Goal: Find specific page/section: Find specific page/section

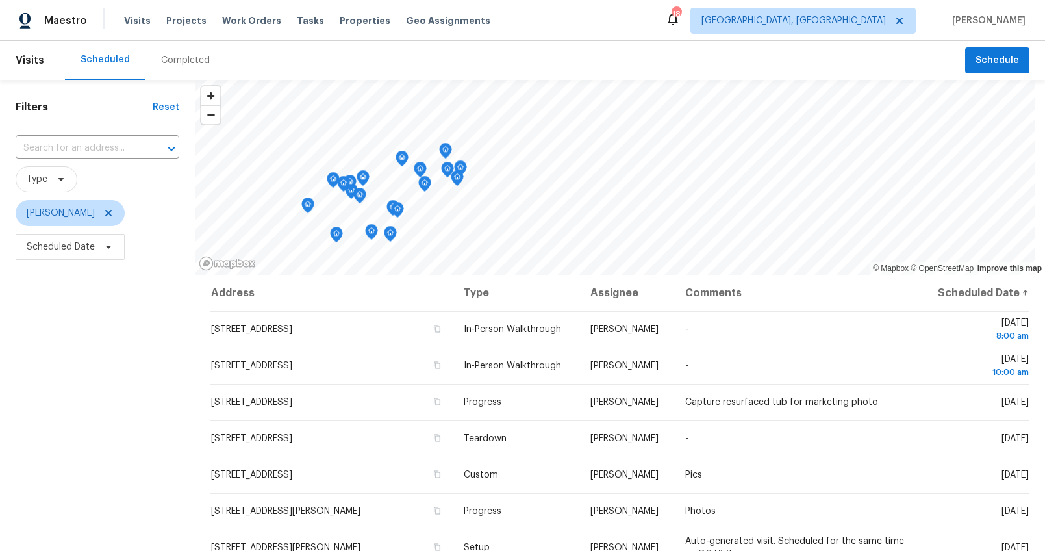
click at [193, 68] on div "Completed" at bounding box center [186, 60] width 80 height 39
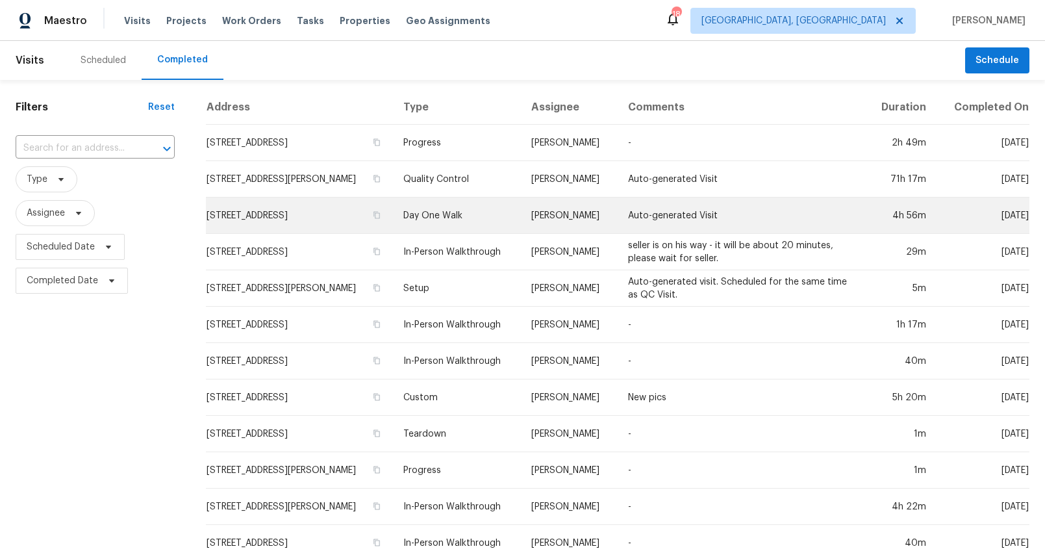
click at [244, 228] on td "[STREET_ADDRESS]" at bounding box center [299, 216] width 187 height 36
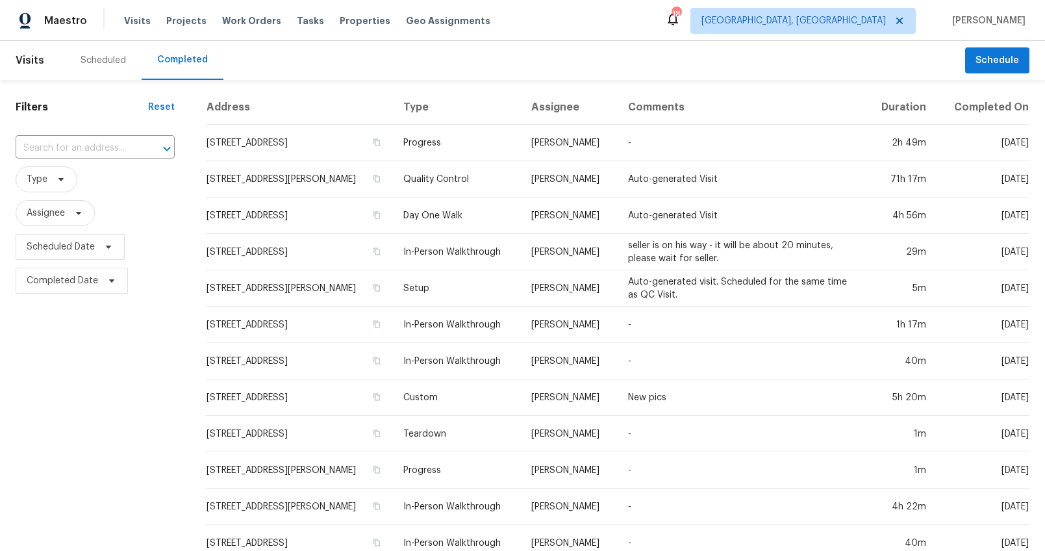
click at [110, 60] on div "Scheduled" at bounding box center [103, 60] width 45 height 13
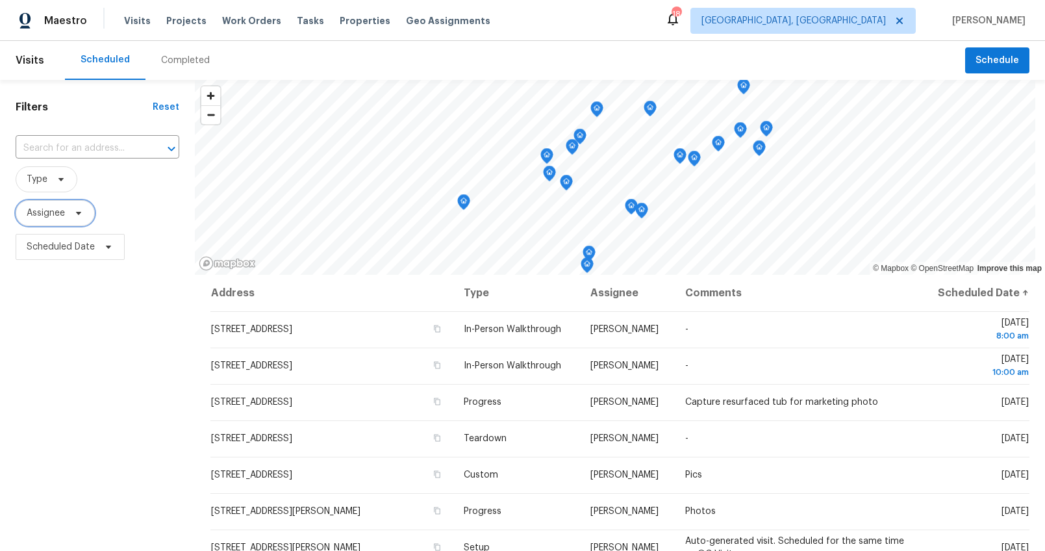
click at [75, 211] on icon at bounding box center [78, 213] width 10 height 10
click at [94, 190] on span "Type" at bounding box center [98, 179] width 164 height 26
click at [71, 260] on span "Scheduled Date" at bounding box center [98, 247] width 164 height 34
click at [73, 253] on span "Scheduled Date" at bounding box center [70, 247] width 109 height 26
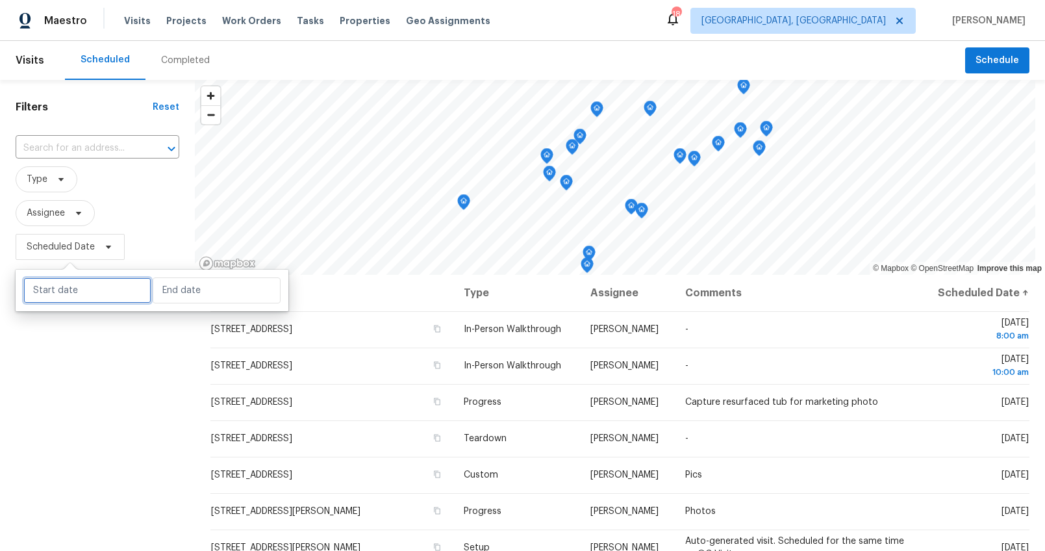
click at [76, 296] on input "text" at bounding box center [87, 290] width 128 height 26
select select "8"
select select "2025"
select select "9"
select select "2025"
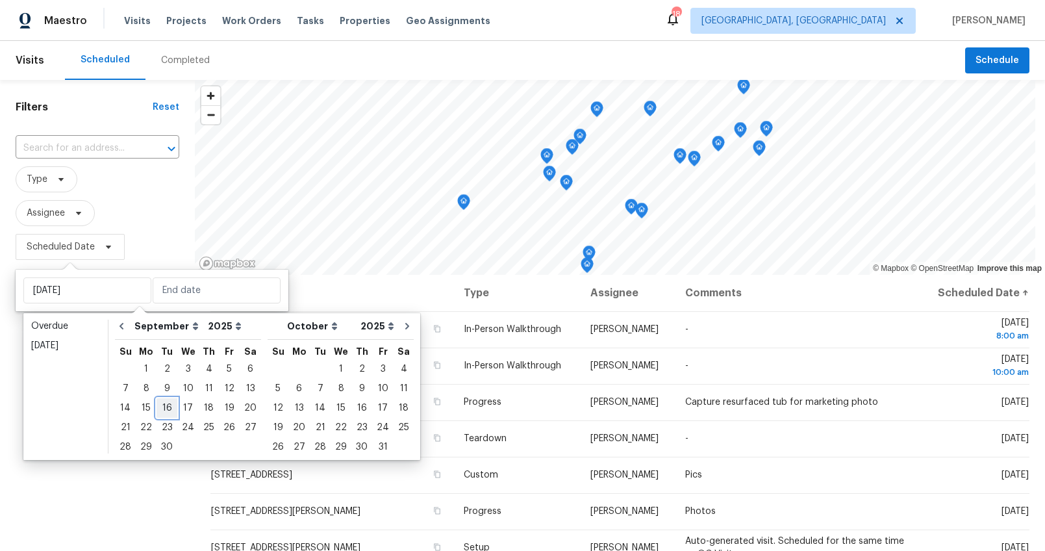
click at [169, 407] on div "16" at bounding box center [167, 408] width 21 height 18
type input "Tue, Sep 16"
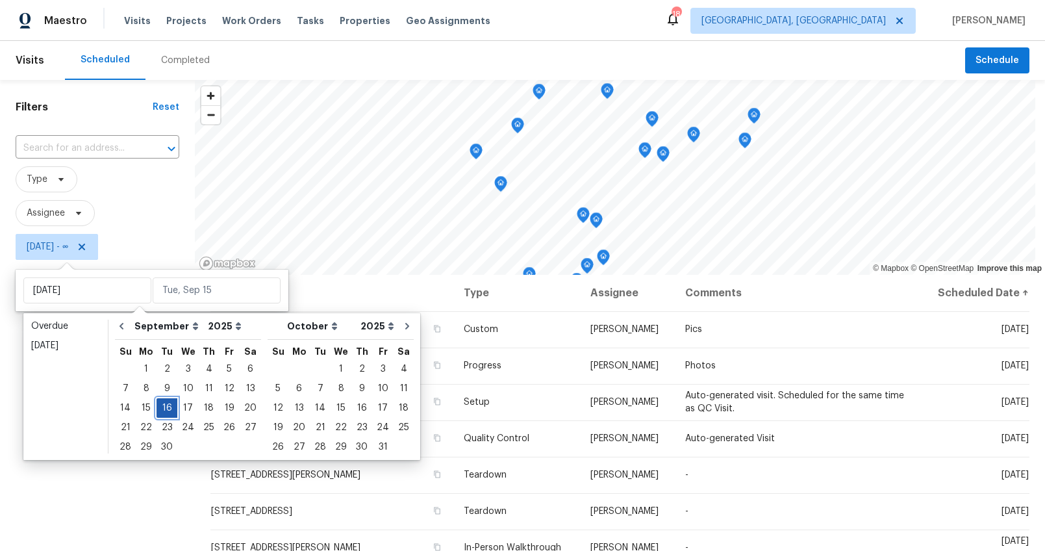
click at [168, 407] on div "16" at bounding box center [167, 408] width 21 height 18
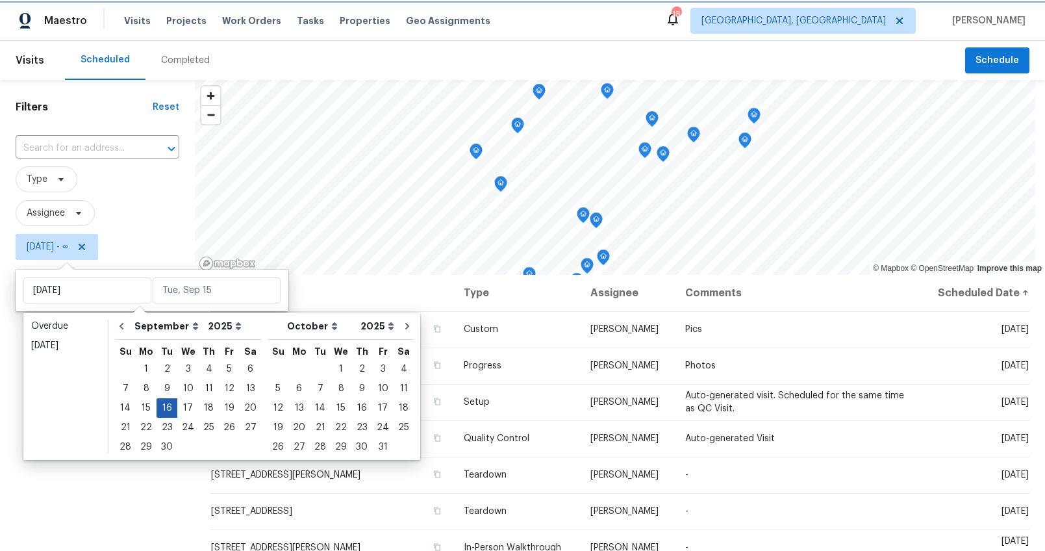
type input "Tue, Sep 16"
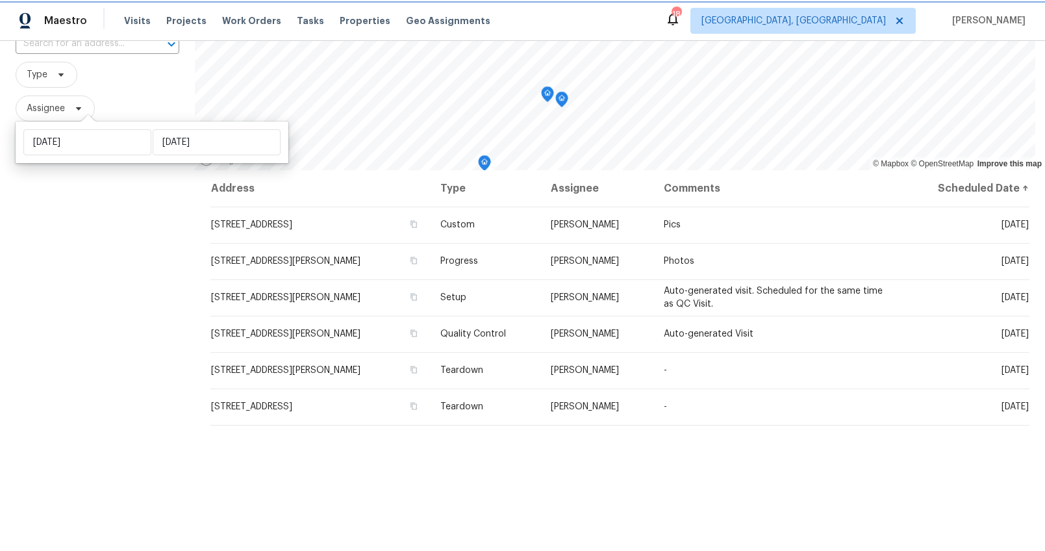
scroll to position [148, 0]
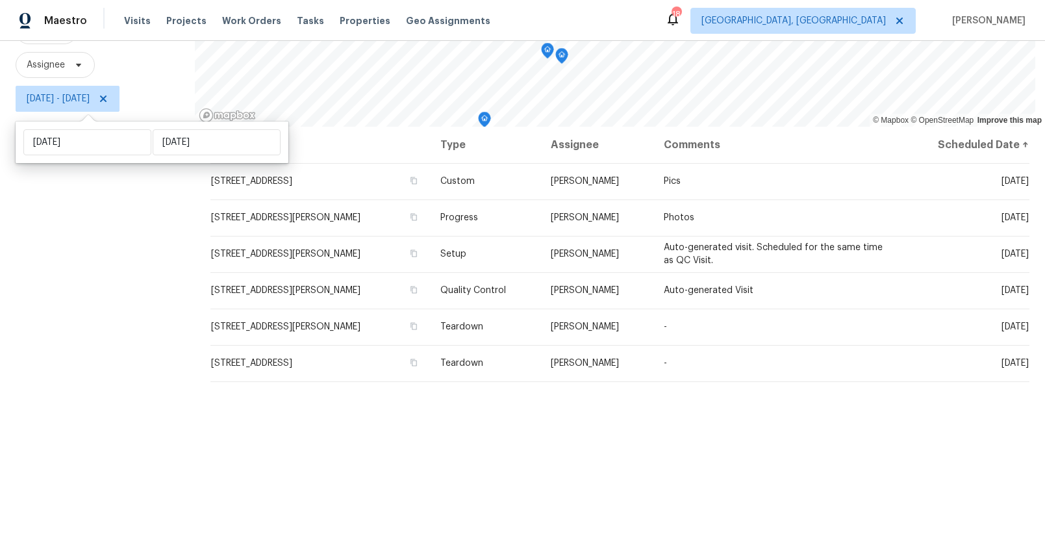
click at [109, 272] on div "Filters Reset ​ Type Assignee Tue, Sep 16 - Tue, Sep 16" at bounding box center [97, 249] width 195 height 635
click at [90, 105] on span "Tue, Sep 16 - Tue, Sep 16" at bounding box center [58, 98] width 63 height 13
click at [83, 136] on input "Tue, Sep 16" at bounding box center [87, 142] width 128 height 26
select select "8"
select select "2025"
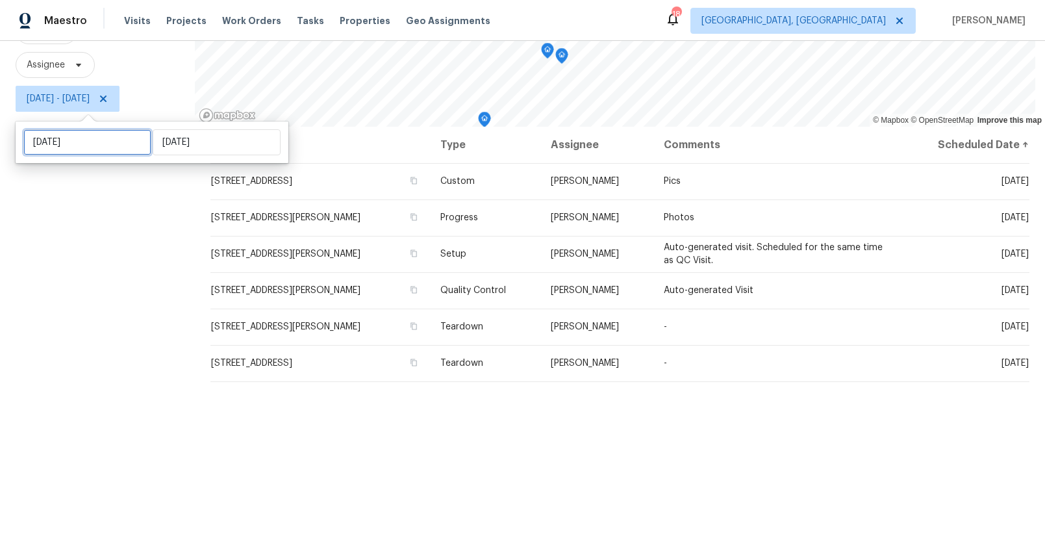
select select "9"
select select "2025"
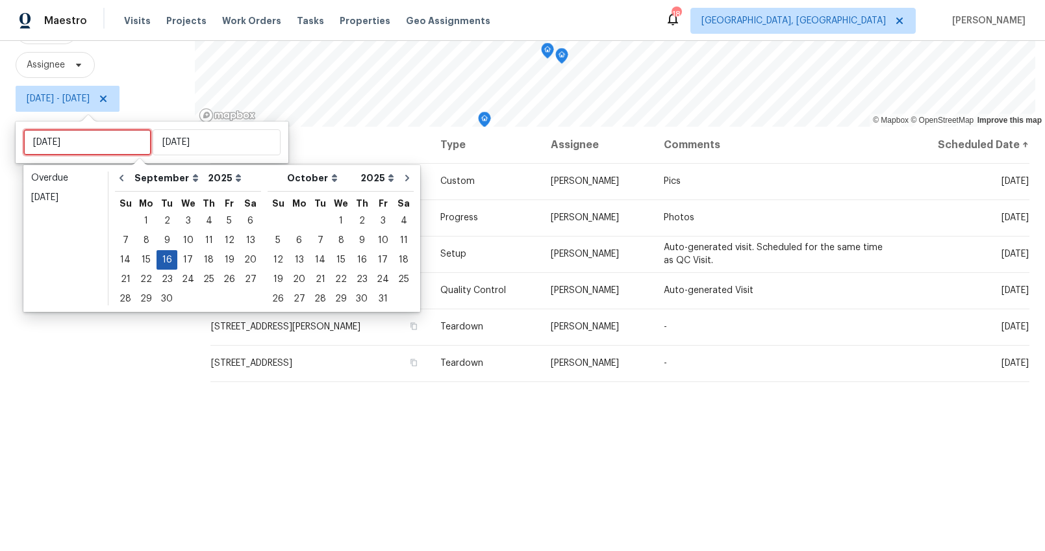
type input "Tue, Sep 09"
click at [180, 253] on div "17" at bounding box center [187, 260] width 21 height 18
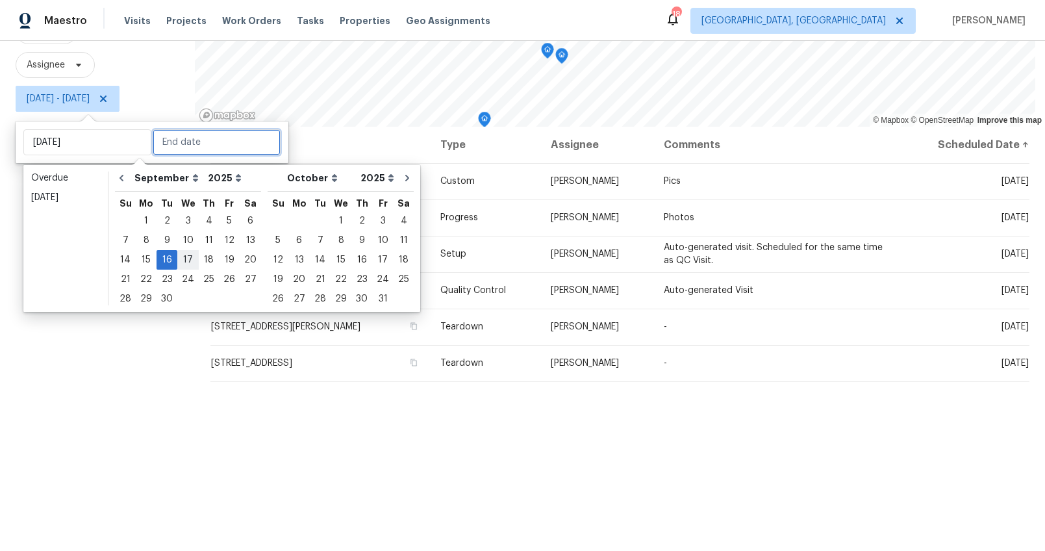
type input "Wed, Sep 17"
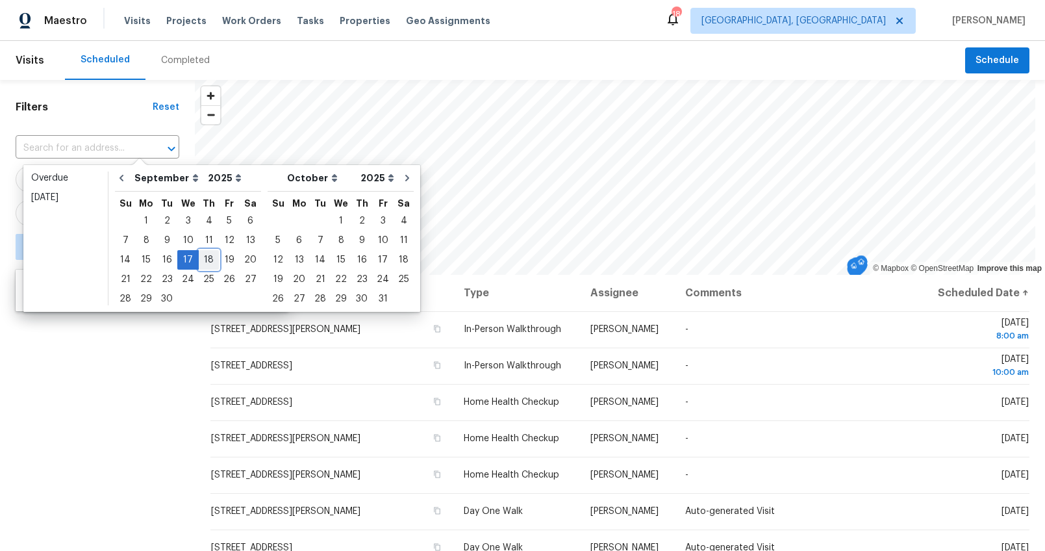
click at [199, 258] on div "18" at bounding box center [209, 260] width 20 height 18
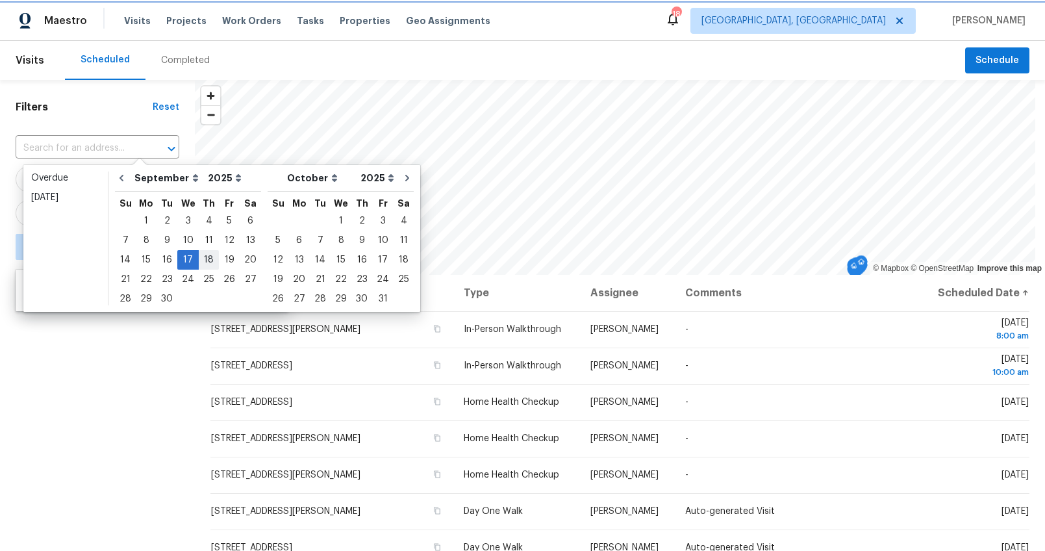
type input "Thu, Sep 18"
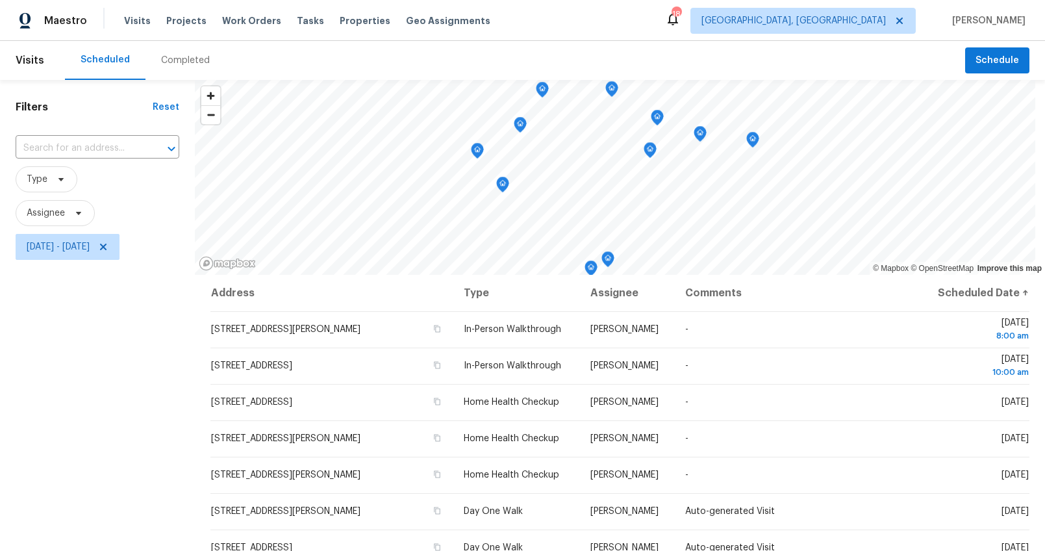
click at [117, 437] on div "Filters Reset ​ Type Assignee Wed, Sep 17 - Thu, Sep 18" at bounding box center [97, 397] width 195 height 635
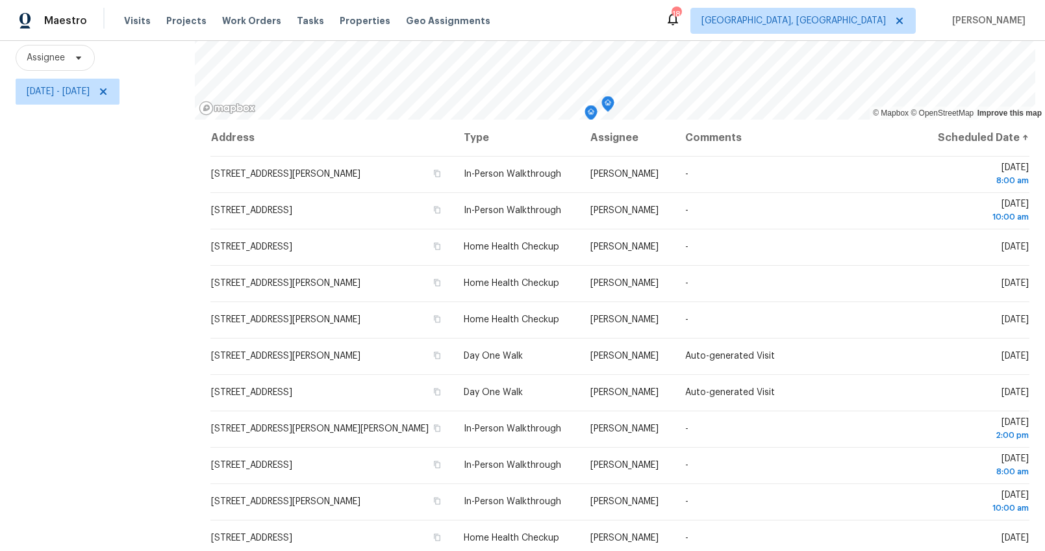
scroll to position [174, 0]
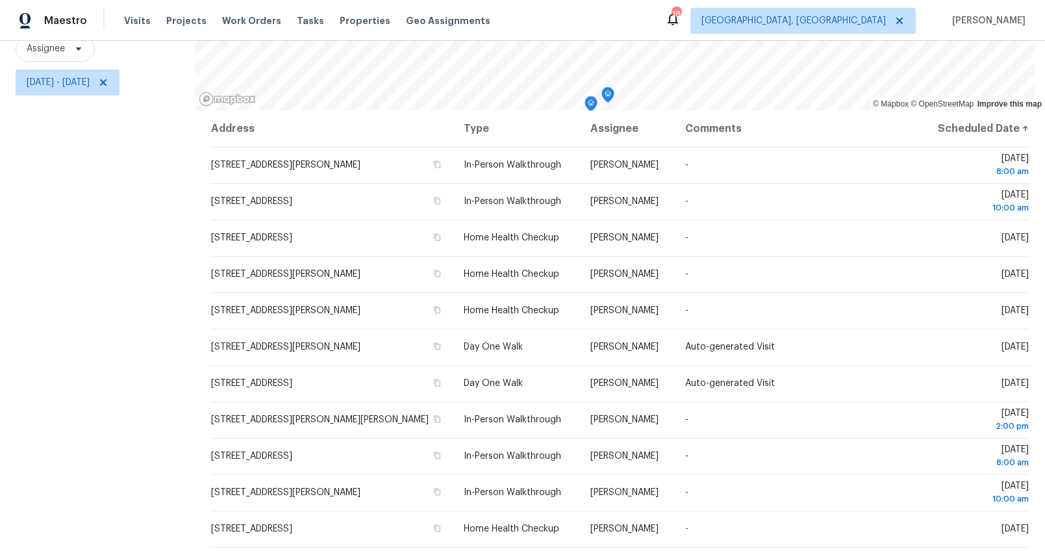
click at [107, 262] on div "Filters Reset ​ Type Assignee Wed, Sep 17 - Thu, Sep 18" at bounding box center [97, 233] width 195 height 635
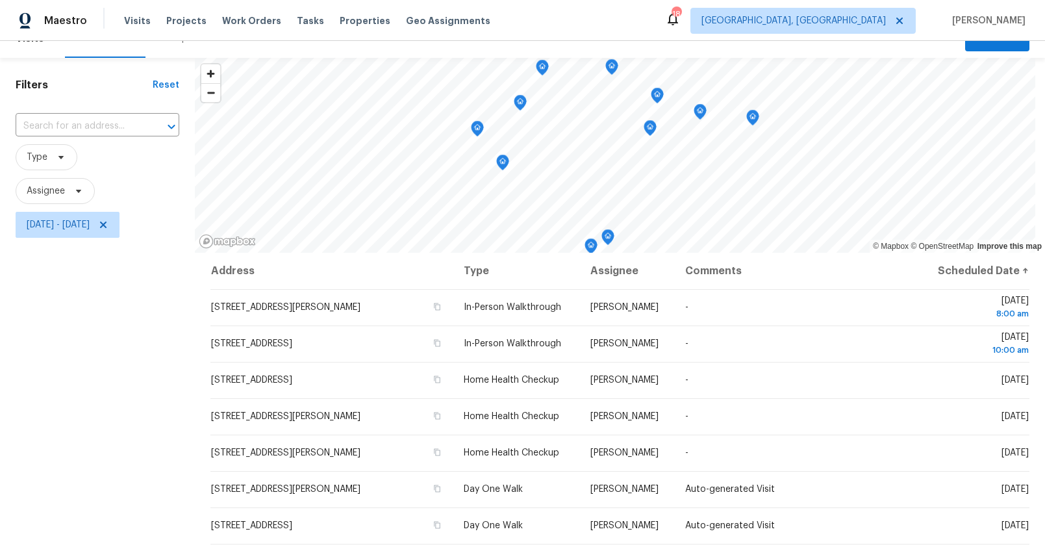
scroll to position [14, 0]
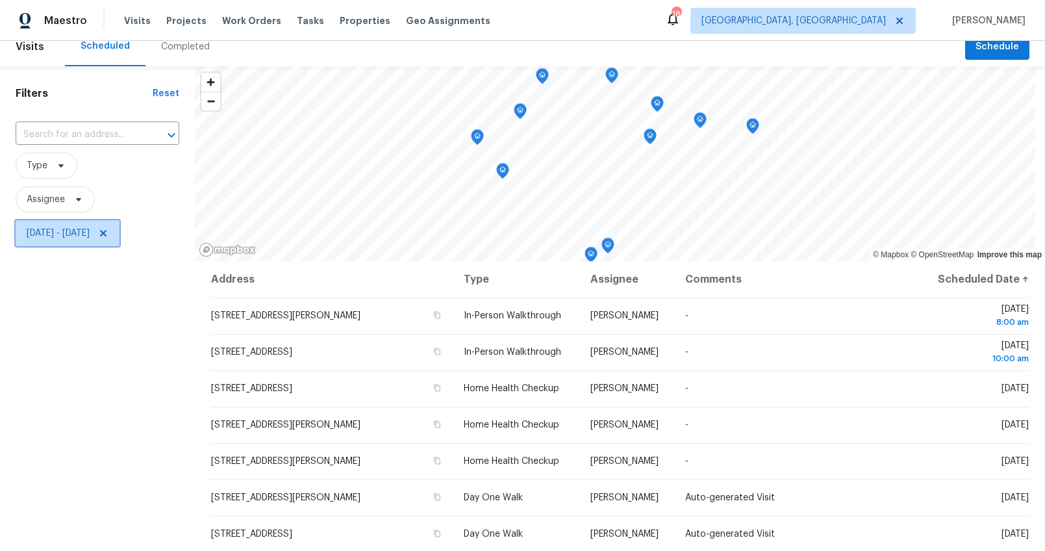
click at [90, 230] on span "Wed, Sep 17 - Thu, Sep 18" at bounding box center [58, 233] width 63 height 13
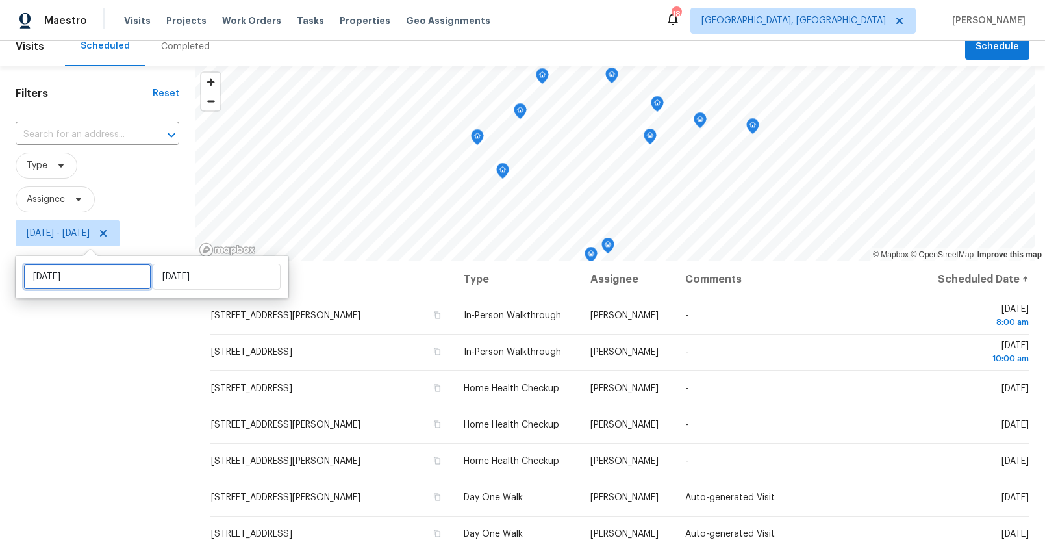
select select "8"
select select "2025"
select select "9"
select select "2025"
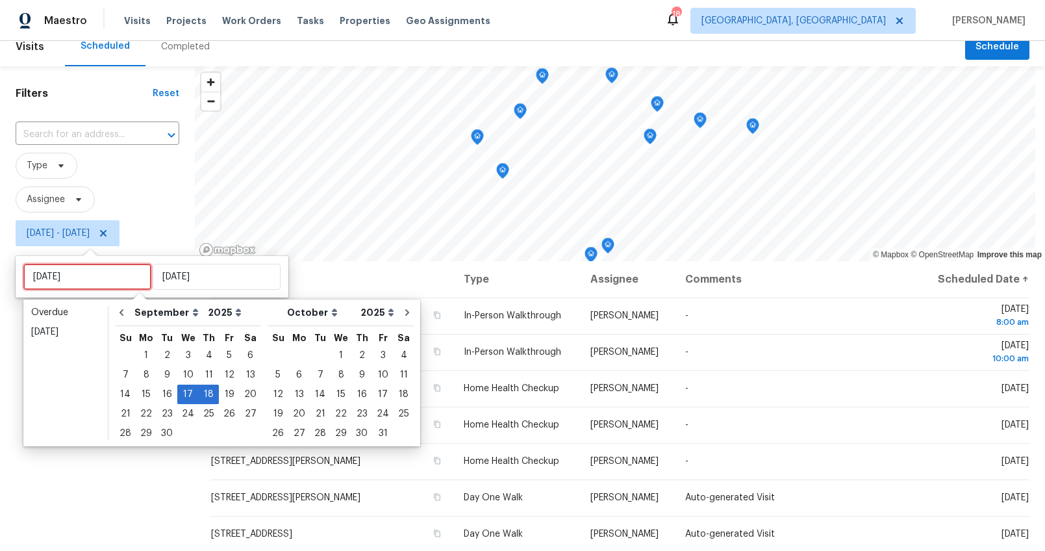
click at [89, 281] on input "Wed, Sep 17" at bounding box center [87, 277] width 128 height 26
type input "Fri, Sep 19"
click at [219, 397] on div "19" at bounding box center [229, 394] width 21 height 18
type input "Fri, Sep 19"
type input "Thu, Sep 18"
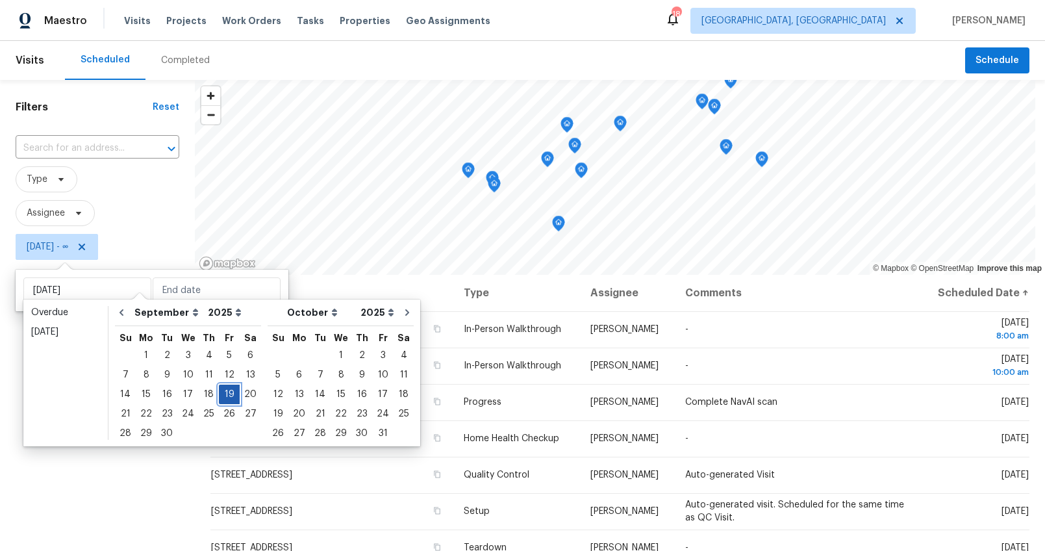
click at [220, 394] on div "19" at bounding box center [229, 394] width 21 height 18
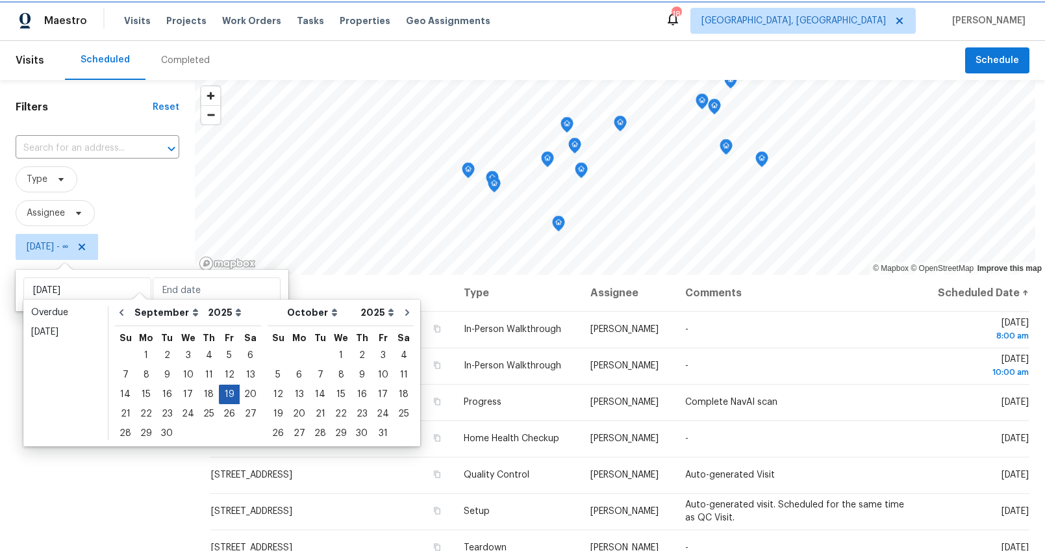
type input "Fri, Sep 19"
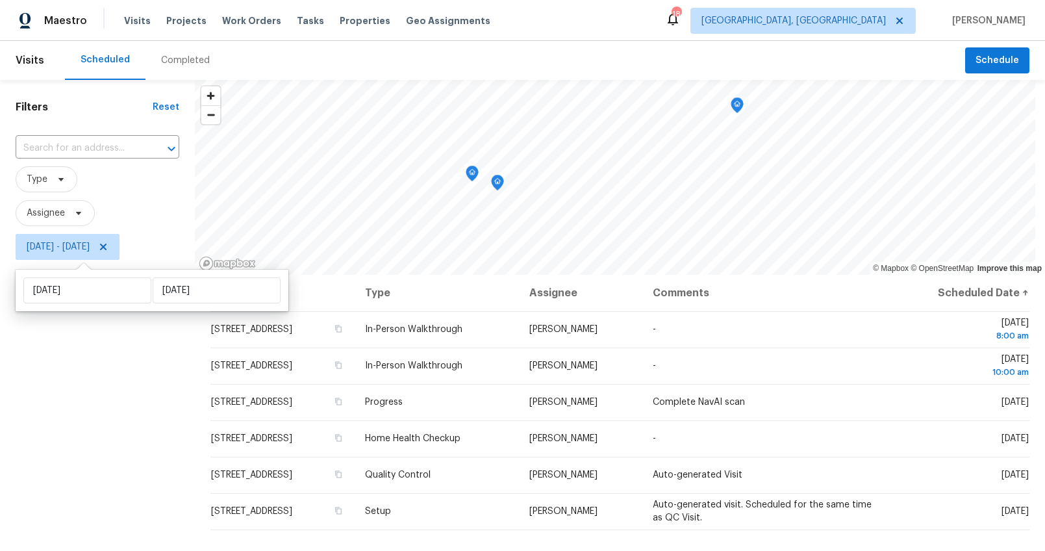
click at [130, 400] on div "Filters Reset ​ Type Assignee Fri, Sep 19 - Fri, Sep 19" at bounding box center [97, 397] width 195 height 635
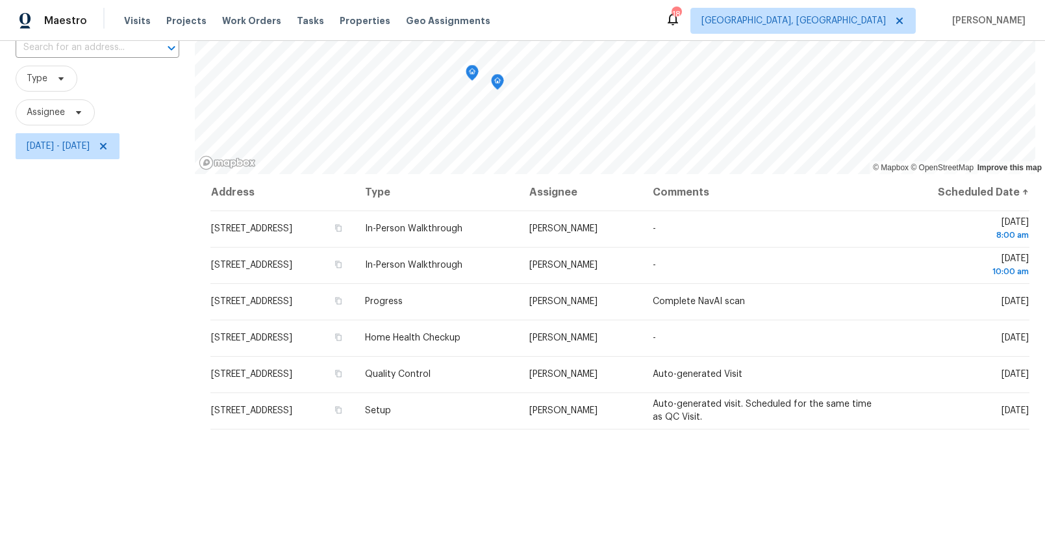
scroll to position [120, 0]
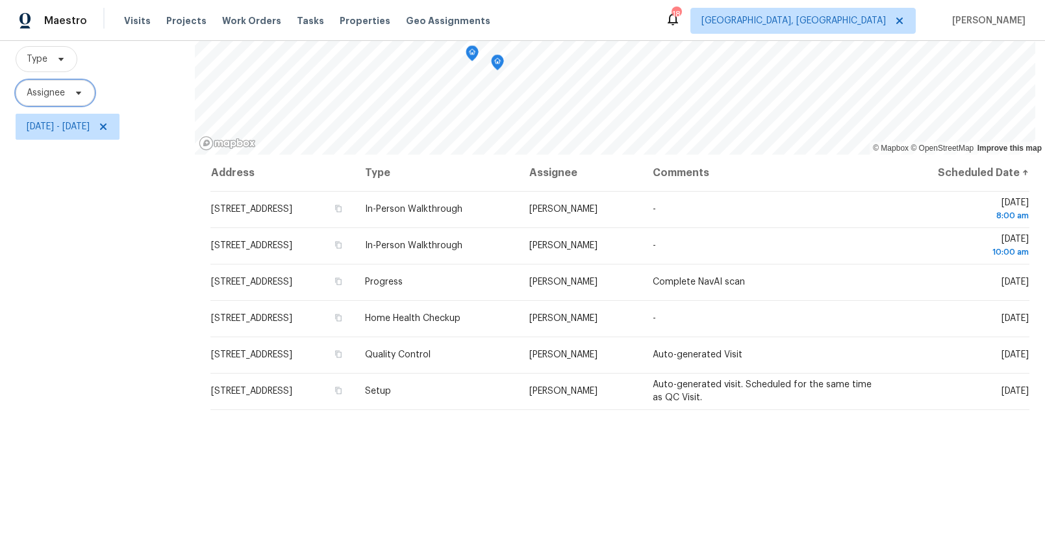
click at [42, 90] on span "Assignee" at bounding box center [46, 92] width 38 height 13
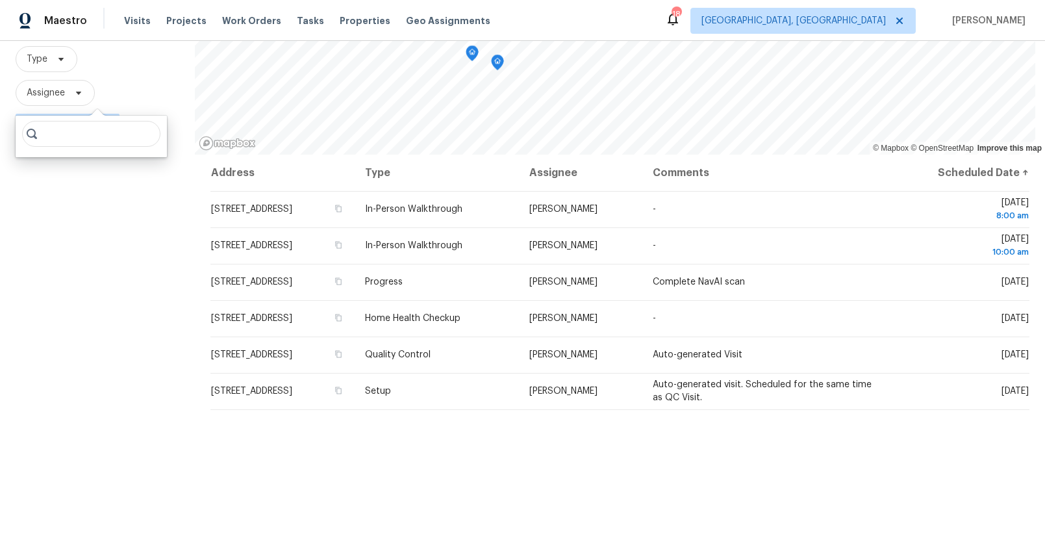
click at [88, 244] on div "Filters Reset ​ Type Assignee Fri, Sep 19 - Fri, Sep 19" at bounding box center [97, 277] width 195 height 635
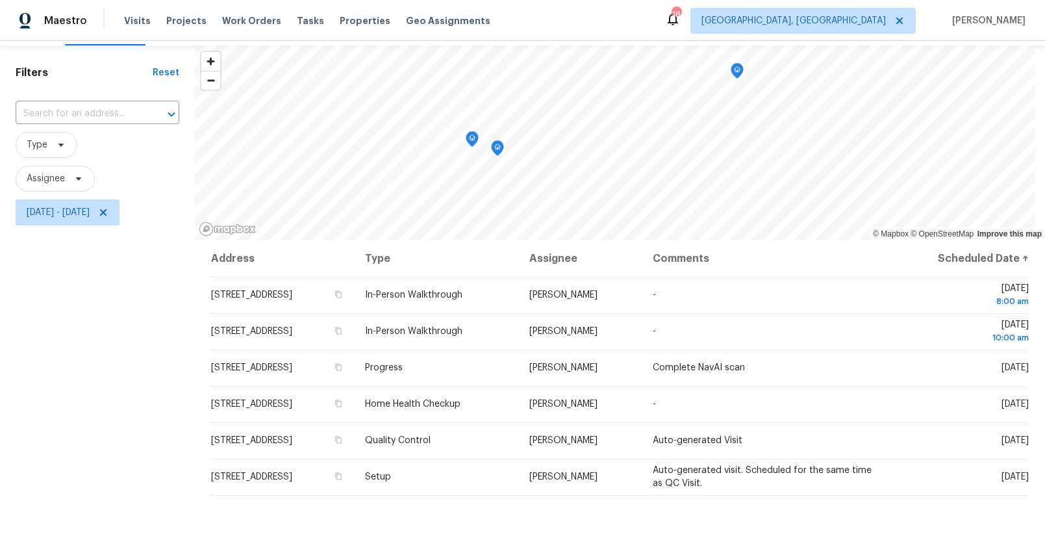
scroll to position [28, 0]
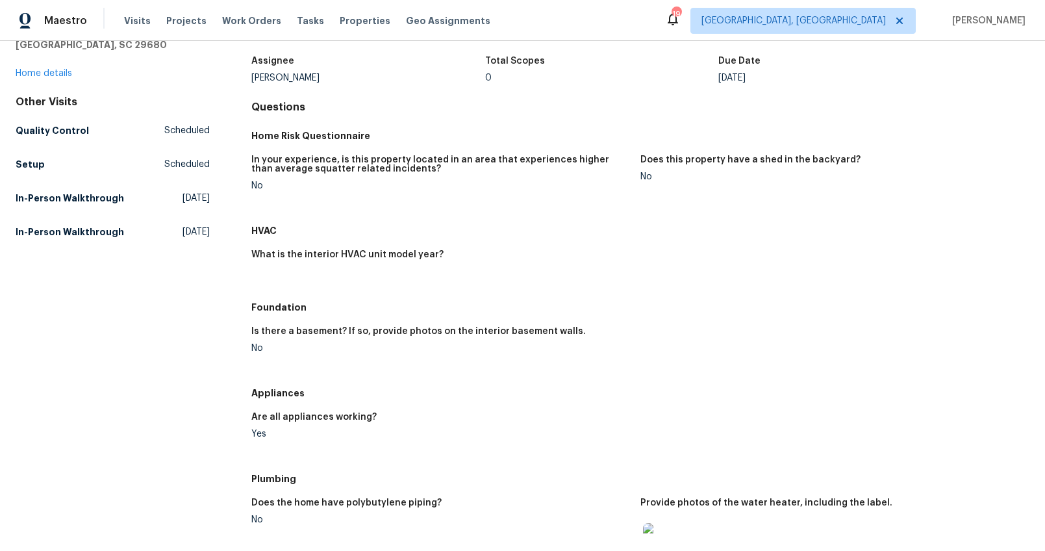
scroll to position [61, 0]
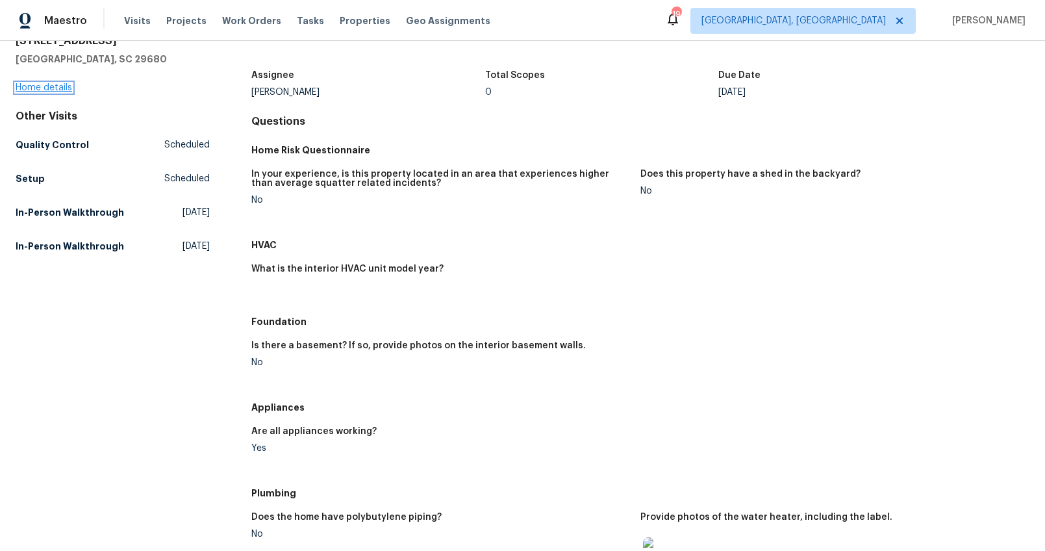
click at [34, 83] on link "Home details" at bounding box center [44, 87] width 57 height 9
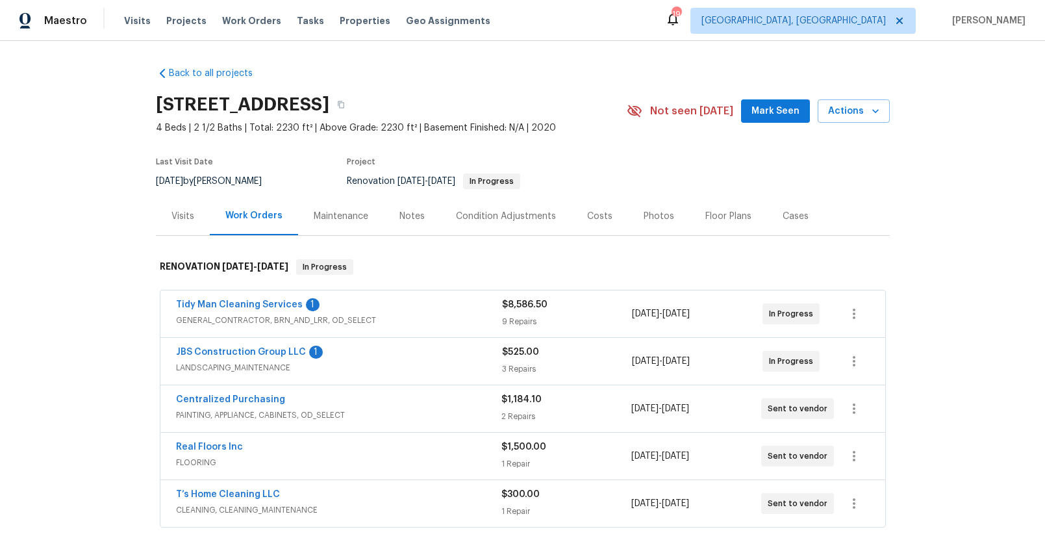
click at [178, 214] on div "Visits" at bounding box center [183, 216] width 23 height 13
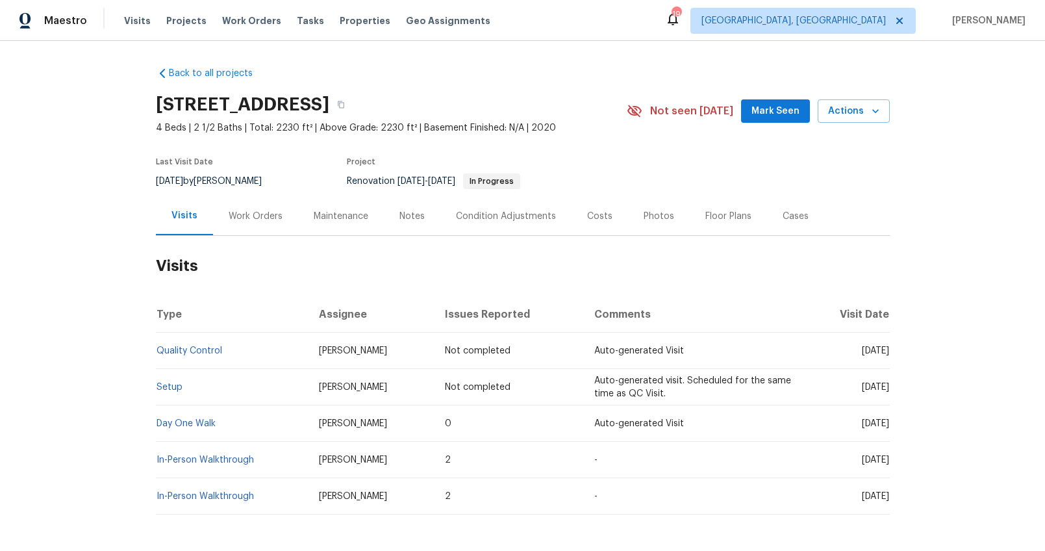
scroll to position [62, 0]
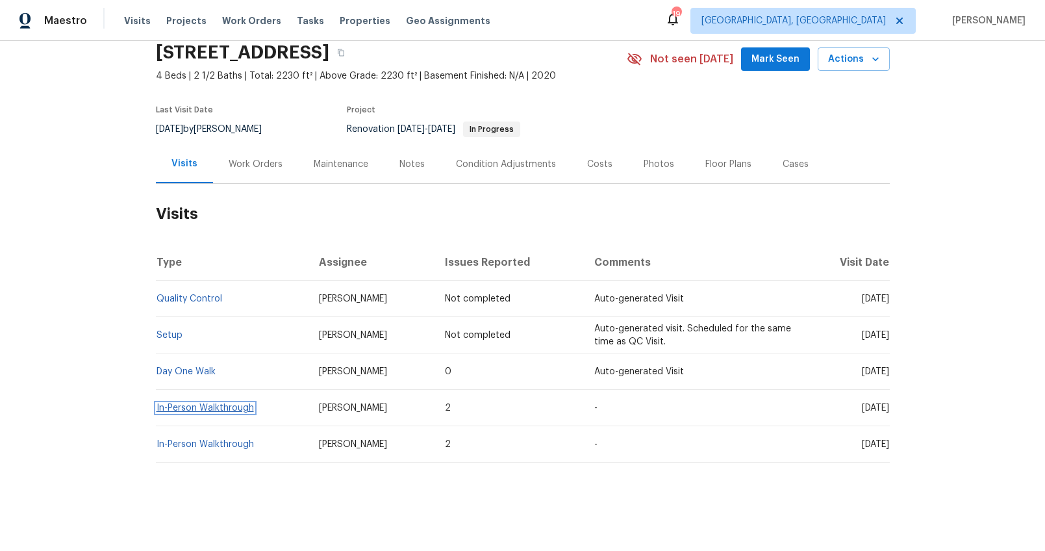
click at [195, 403] on link "In-Person Walkthrough" at bounding box center [205, 407] width 97 height 9
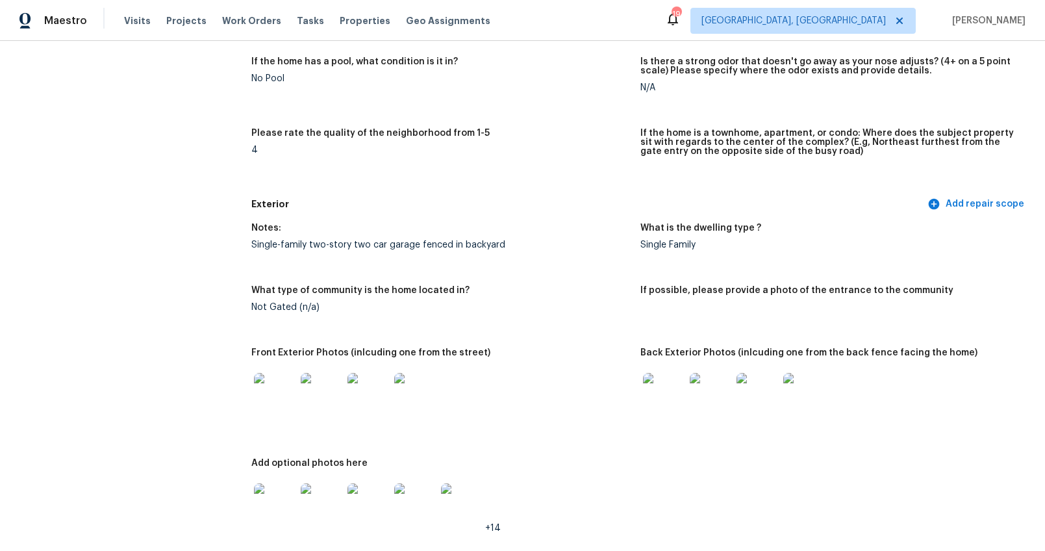
scroll to position [327, 0]
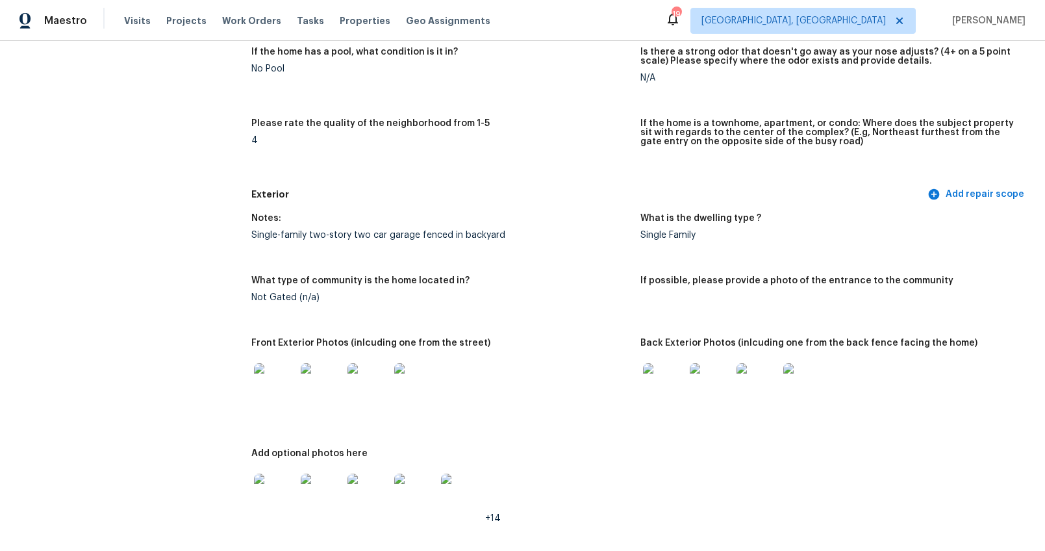
click at [272, 389] on img at bounding box center [275, 384] width 42 height 42
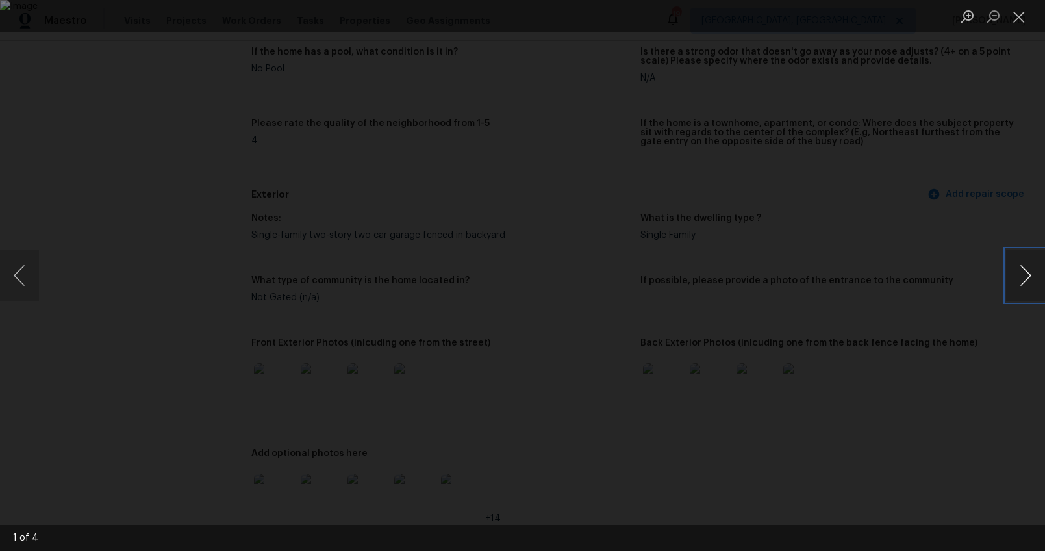
click at [1019, 274] on button "Next image" at bounding box center [1025, 276] width 39 height 52
click at [1019, 275] on button "Next image" at bounding box center [1025, 276] width 39 height 52
click at [1019, 276] on button "Next image" at bounding box center [1025, 276] width 39 height 52
click at [941, 327] on div "Lightbox" at bounding box center [522, 275] width 1045 height 551
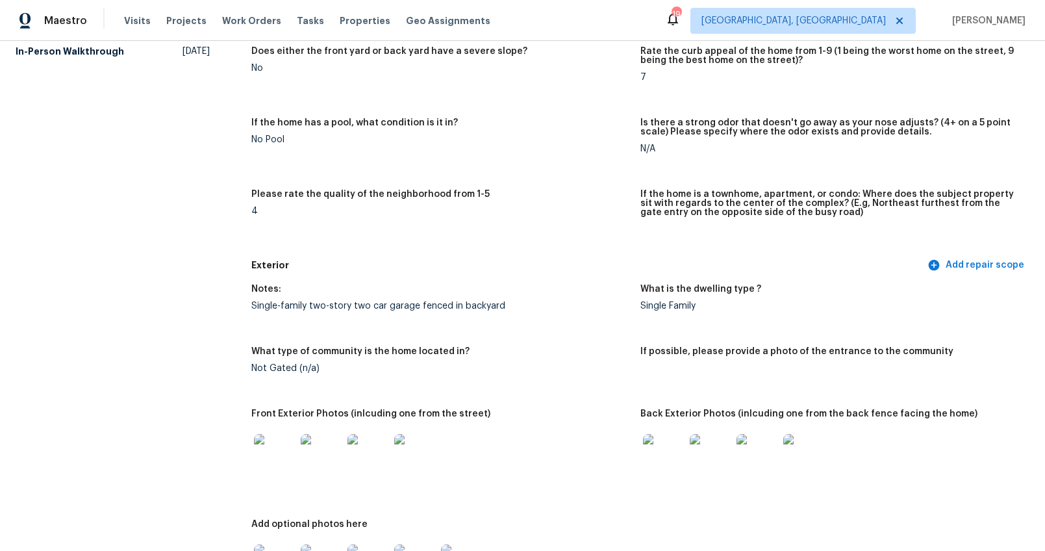
scroll to position [0, 0]
